Goal: Transaction & Acquisition: Subscribe to service/newsletter

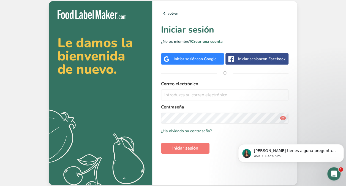
click at [205, 60] on span "con Google" at bounding box center [207, 58] width 20 height 5
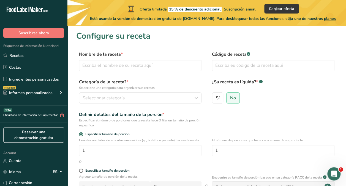
scroll to position [86, 0]
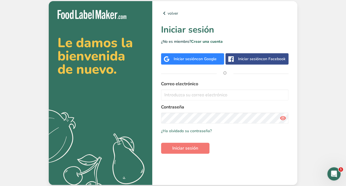
click at [195, 88] on div "Correo electrónico" at bounding box center [224, 90] width 127 height 20
click at [197, 96] on input "email" at bounding box center [224, 94] width 127 height 11
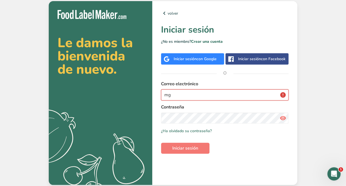
type input "m"
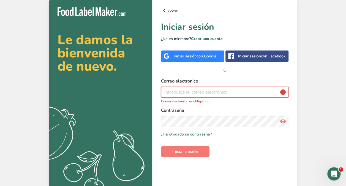
click at [226, 87] on input "email" at bounding box center [224, 91] width 127 height 11
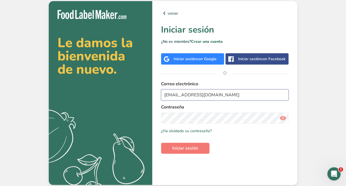
type input "mgarola@bioxentys.com"
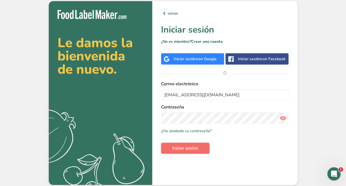
click at [187, 151] on span "Iniciar sesión" at bounding box center [185, 148] width 26 height 7
click at [281, 118] on icon at bounding box center [283, 118] width 7 height 10
click at [181, 148] on span "Iniciar sesión" at bounding box center [185, 148] width 26 height 7
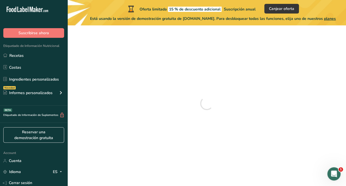
click at [181, 148] on div at bounding box center [206, 103] width 261 height 147
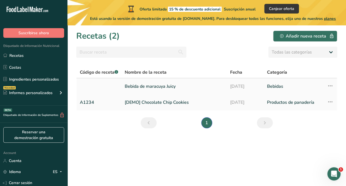
click at [156, 86] on link "Bebida de maracuya Juicy" at bounding box center [174, 86] width 99 height 12
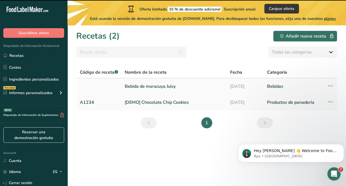
click at [156, 86] on link "Bebida de maracuya Juicy" at bounding box center [174, 86] width 99 height 12
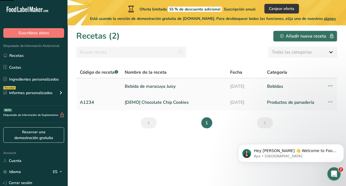
click at [156, 86] on link "Bebida de maracuya Juicy" at bounding box center [174, 86] width 99 height 12
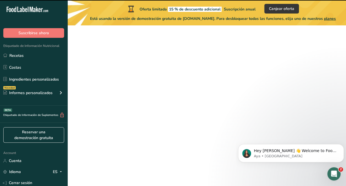
click at [156, 86] on link "Bebida de maracuya Juicy" at bounding box center [174, 86] width 99 height 12
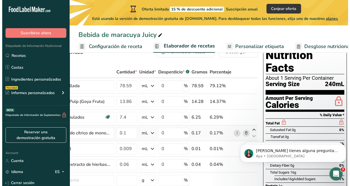
scroll to position [18, 0]
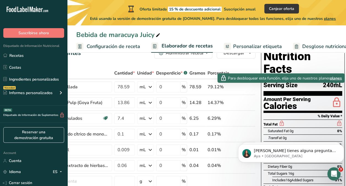
click at [340, 76] on span "planes" at bounding box center [336, 78] width 12 height 6
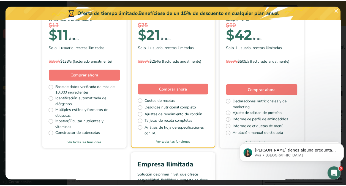
scroll to position [78, 0]
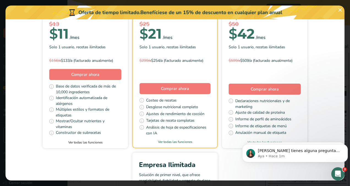
click at [99, 142] on link "Ver todas las funciones" at bounding box center [85, 142] width 85 height 5
click at [342, 10] on button "Pick Your Pricing Plan Modal" at bounding box center [340, 10] width 9 height 9
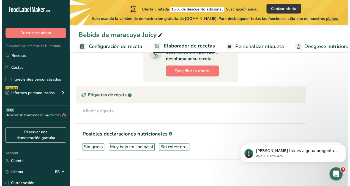
scroll to position [0, 3]
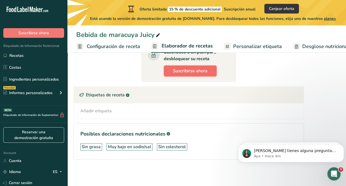
click at [183, 67] on span "Suscribirse ahora" at bounding box center [190, 70] width 35 height 7
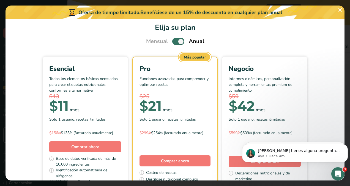
scroll to position [6, 0]
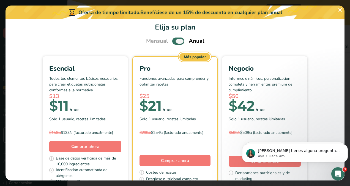
click at [174, 41] on span "Pick Your Pricing Plan Modal" at bounding box center [178, 40] width 12 height 7
click at [174, 41] on input "Pick Your Pricing Plan Modal" at bounding box center [174, 41] width 4 height 4
checkbox input "false"
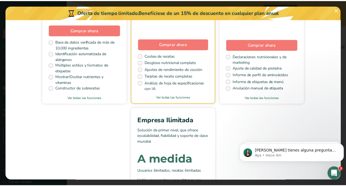
scroll to position [132, 0]
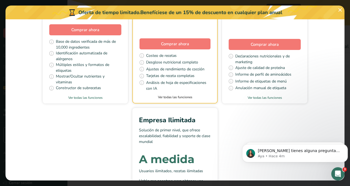
click at [175, 95] on link "Ver todas las funciones" at bounding box center [175, 96] width 84 height 5
click at [340, 11] on button "Pick Your Pricing Plan Modal" at bounding box center [340, 10] width 9 height 9
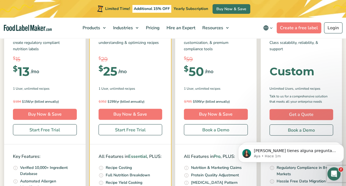
scroll to position [106, 0]
click at [145, 133] on link "Start Free Trial" at bounding box center [131, 129] width 64 height 11
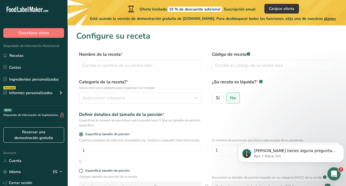
scroll to position [86, 0]
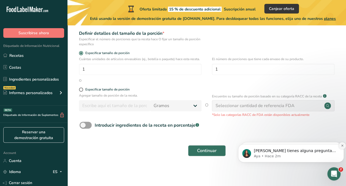
click at [342, 146] on icon "Dismiss notification" at bounding box center [342, 145] width 2 height 2
click at [342, 146] on icon "Dismiss notification" at bounding box center [342, 146] width 2 height 2
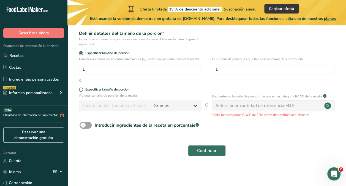
click at [144, 97] on p "Agregar tamaño de porción de la receta." at bounding box center [140, 95] width 123 height 5
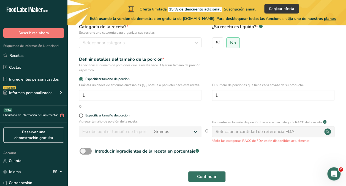
scroll to position [0, 0]
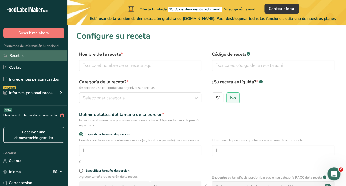
click at [41, 55] on link "Recetas" at bounding box center [33, 55] width 67 height 10
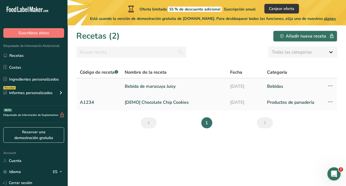
click at [330, 85] on icon at bounding box center [330, 86] width 7 height 10
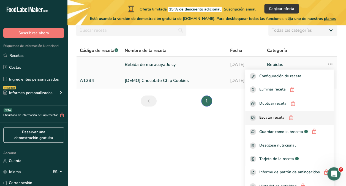
scroll to position [30, 0]
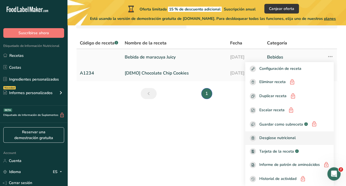
click at [285, 139] on span "Desglose nutricional" at bounding box center [277, 138] width 36 height 6
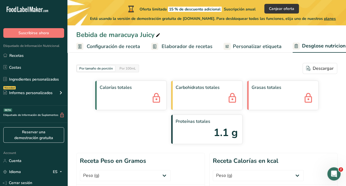
select select "Calories"
click at [286, 9] on span "Canjear oferta" at bounding box center [281, 9] width 25 height 6
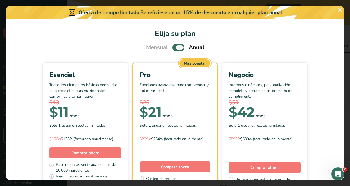
click at [175, 46] on span "Pick Your Pricing Plan Modal" at bounding box center [178, 47] width 12 height 7
click at [175, 46] on input "Pick Your Pricing Plan Modal" at bounding box center [174, 48] width 4 height 4
checkbox input "false"
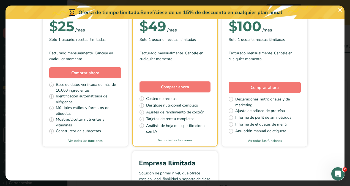
scroll to position [90, 0]
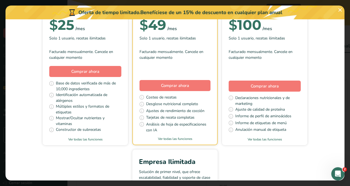
click at [188, 108] on span "Ajustes de rendimiento de cocción" at bounding box center [175, 111] width 58 height 7
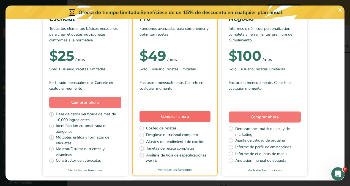
scroll to position [59, 0]
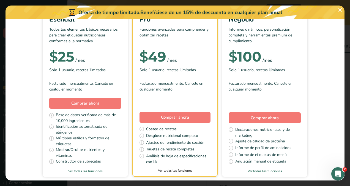
click at [181, 168] on link "Ver todas las funciones" at bounding box center [175, 170] width 84 height 5
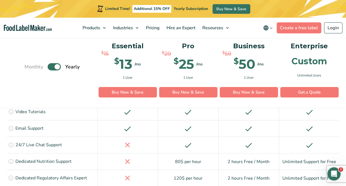
scroll to position [1097, 0]
